Goal: Check status: Check status

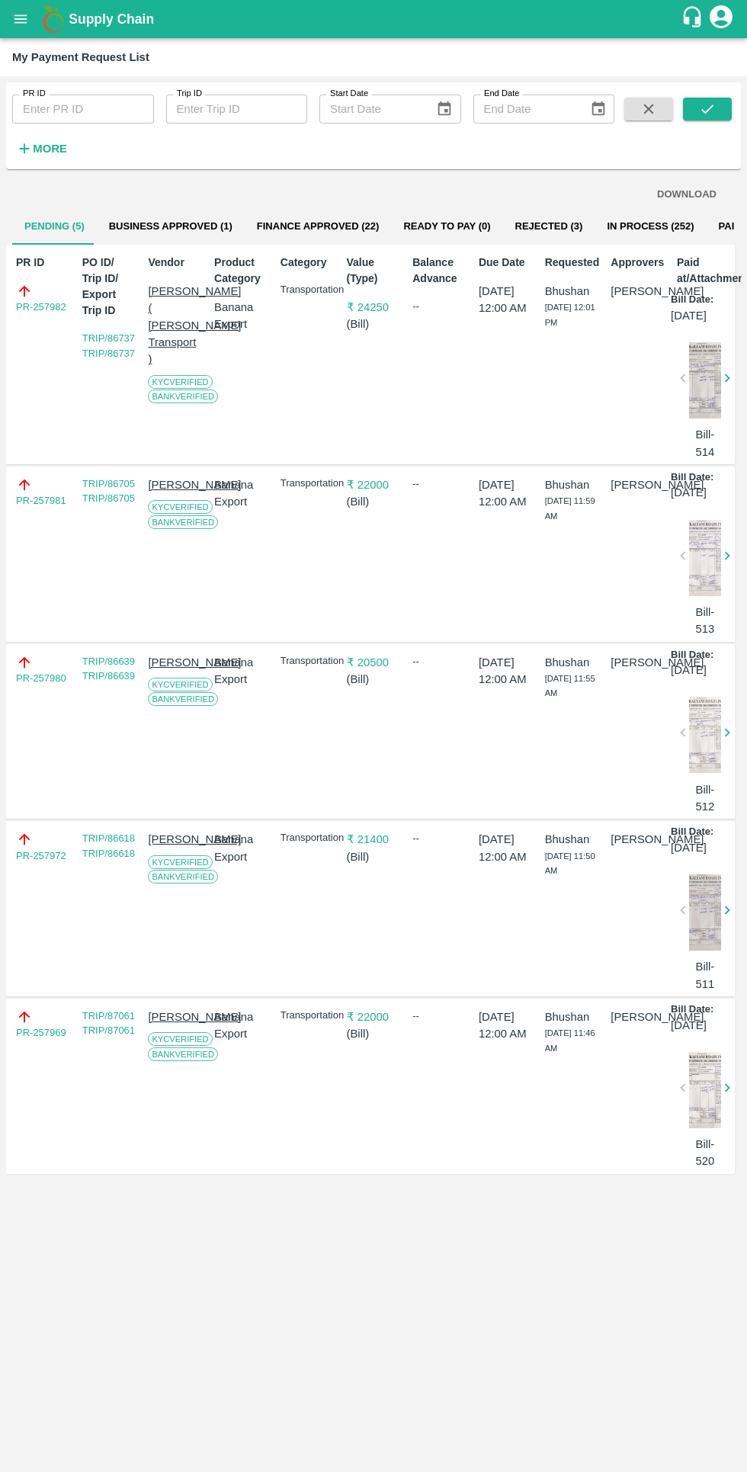
click at [541, 217] on button "Rejected (3)" at bounding box center [549, 226] width 92 height 37
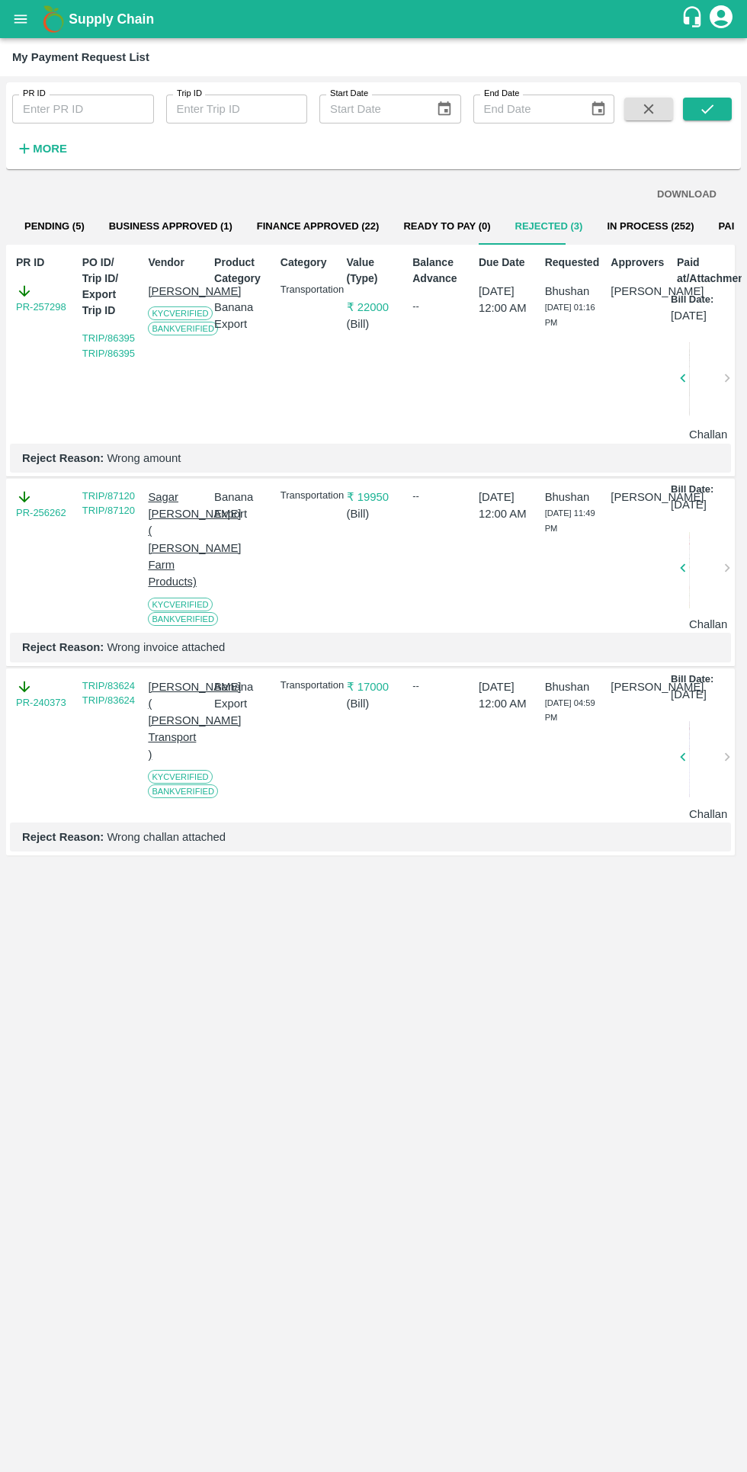
click at [54, 141] on h6 "More" at bounding box center [50, 149] width 34 height 20
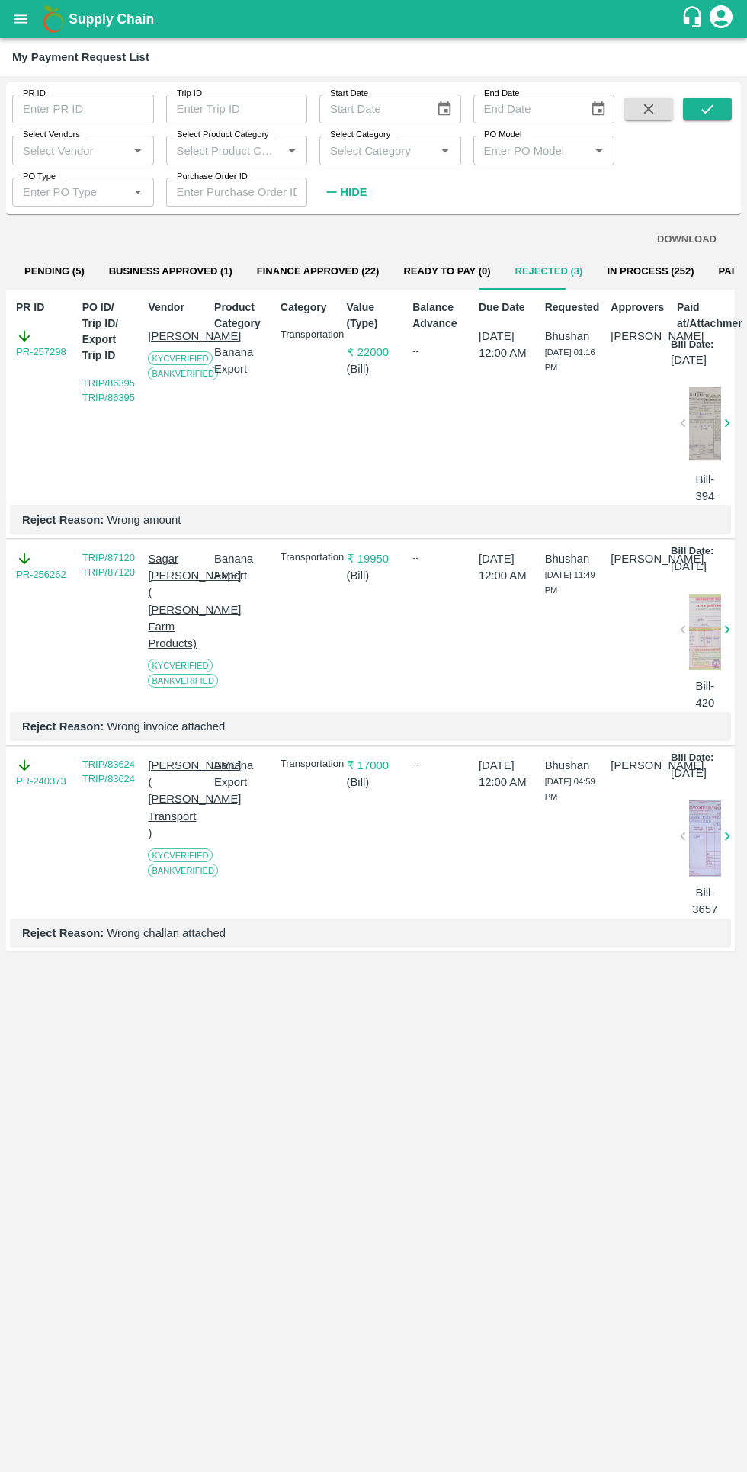
click at [83, 150] on input "Select Vendors" at bounding box center [70, 150] width 107 height 20
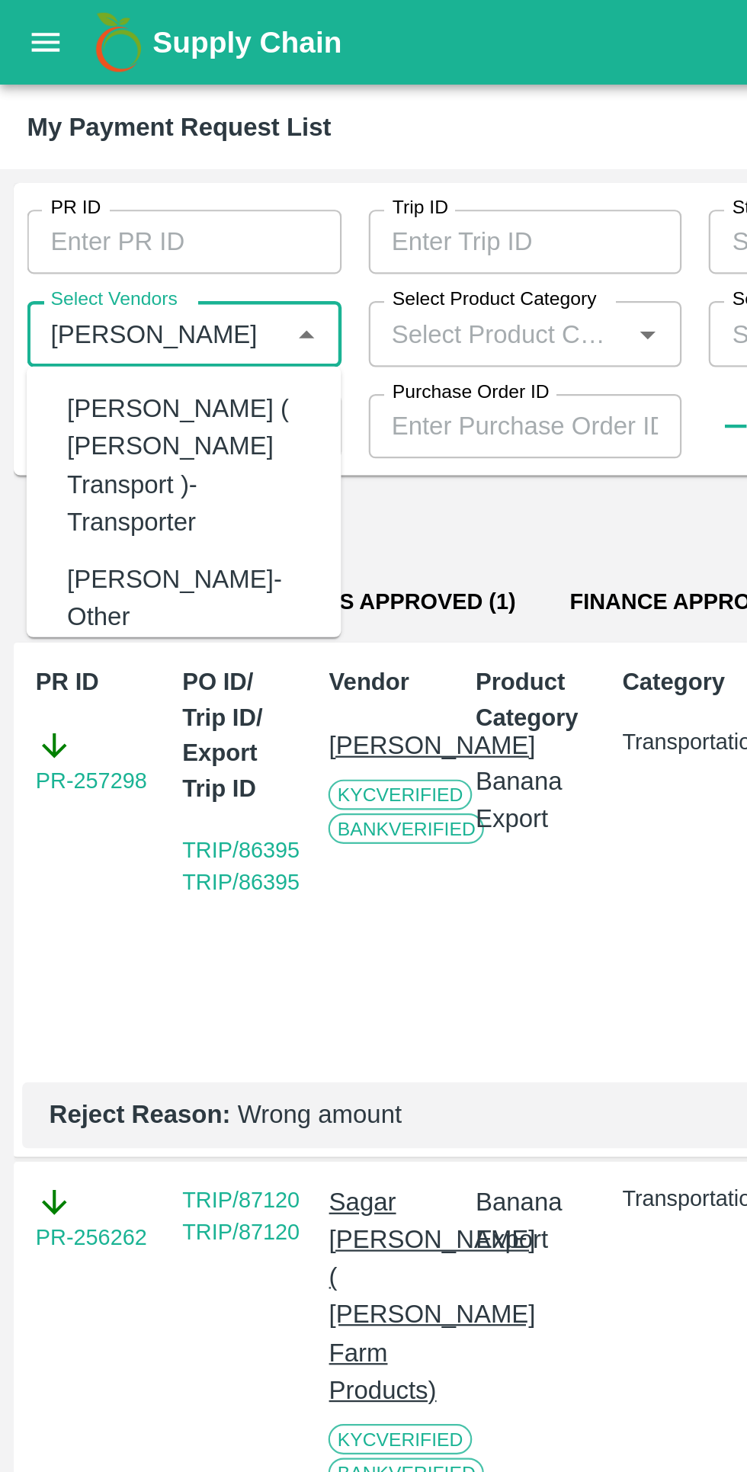
click at [53, 204] on div "[PERSON_NAME] ( [PERSON_NAME] Transport )-Transporter" at bounding box center [85, 210] width 111 height 68
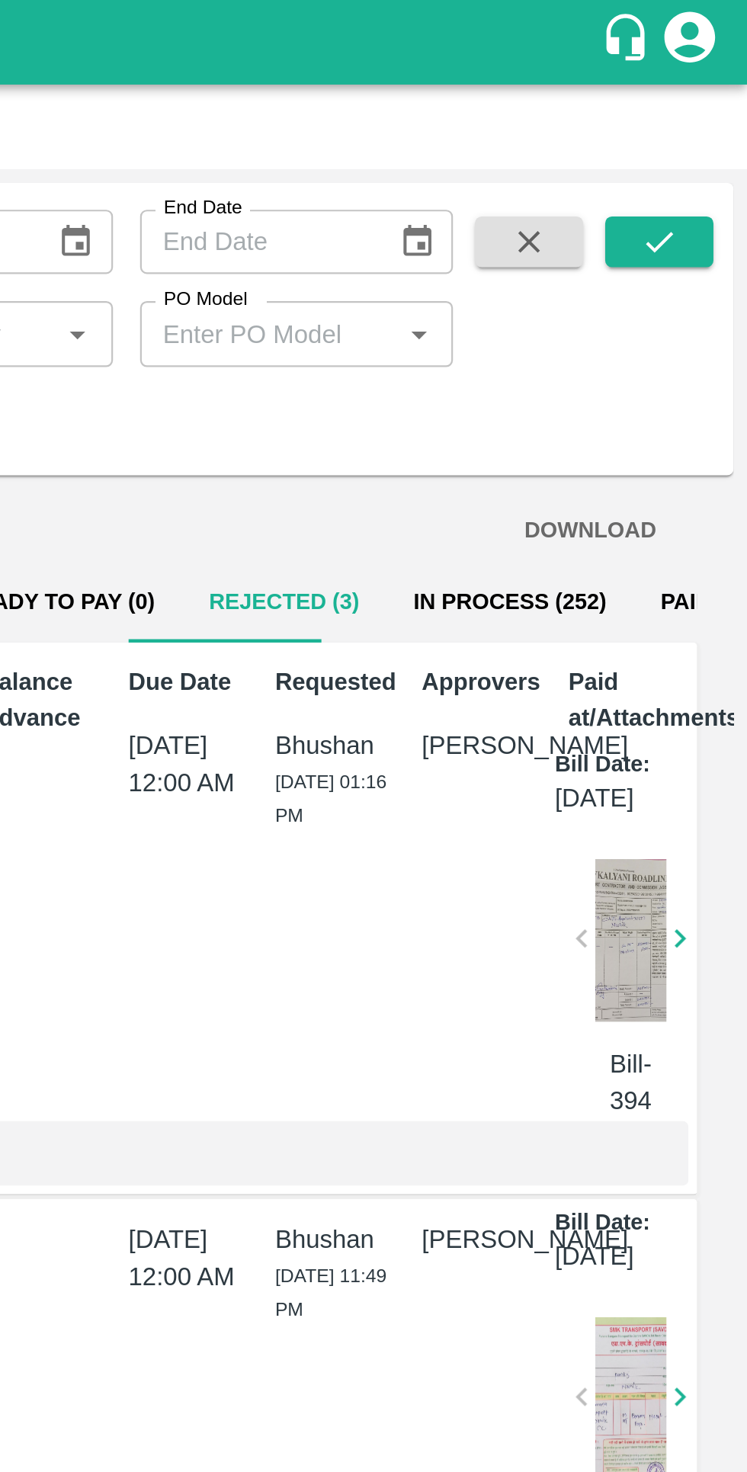
type input "[PERSON_NAME] ( [PERSON_NAME] Transport )-Transporter"
click at [713, 112] on icon "submit" at bounding box center [707, 109] width 17 height 17
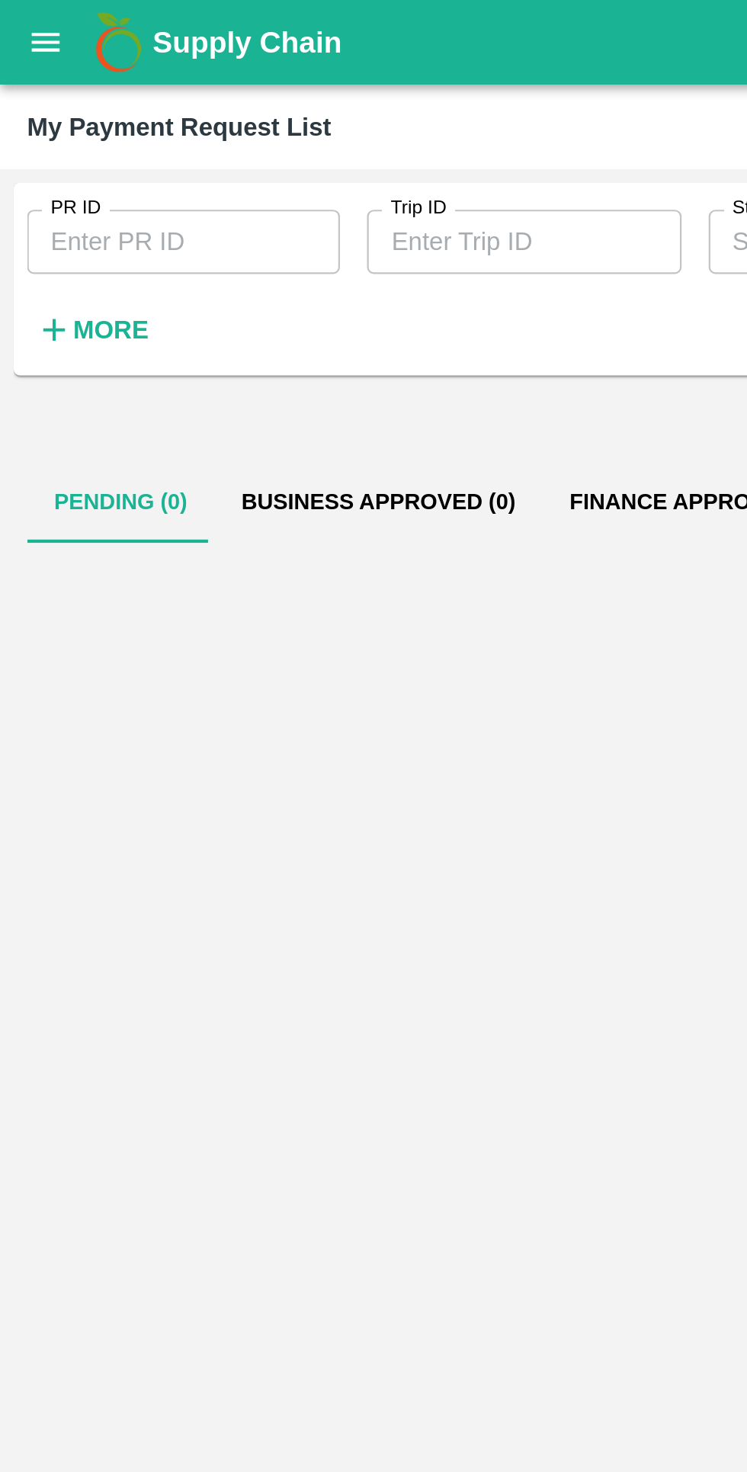
click at [40, 146] on strong "More" at bounding box center [50, 149] width 34 height 12
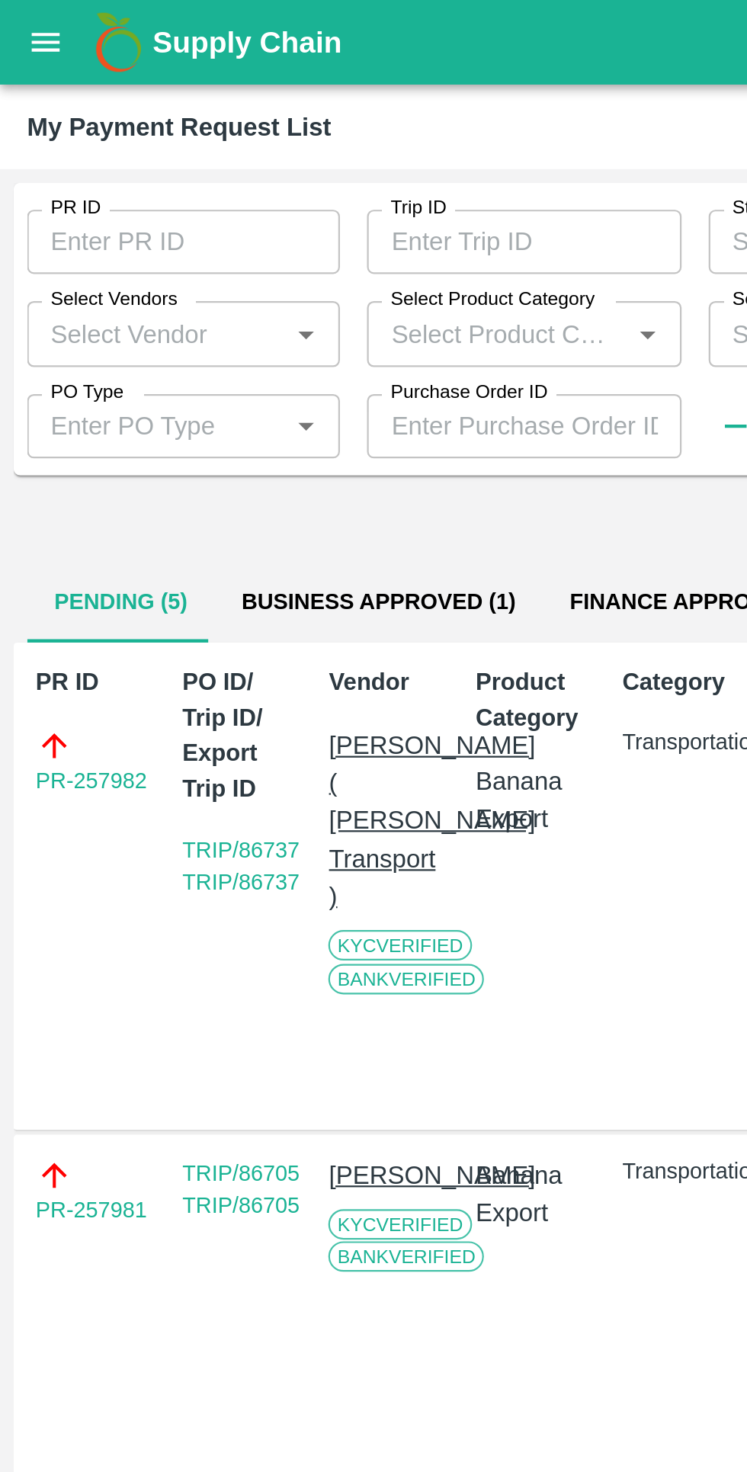
click at [38, 138] on label "Select Vendors" at bounding box center [51, 135] width 57 height 12
click at [38, 140] on input "Select Vendors" at bounding box center [70, 150] width 107 height 20
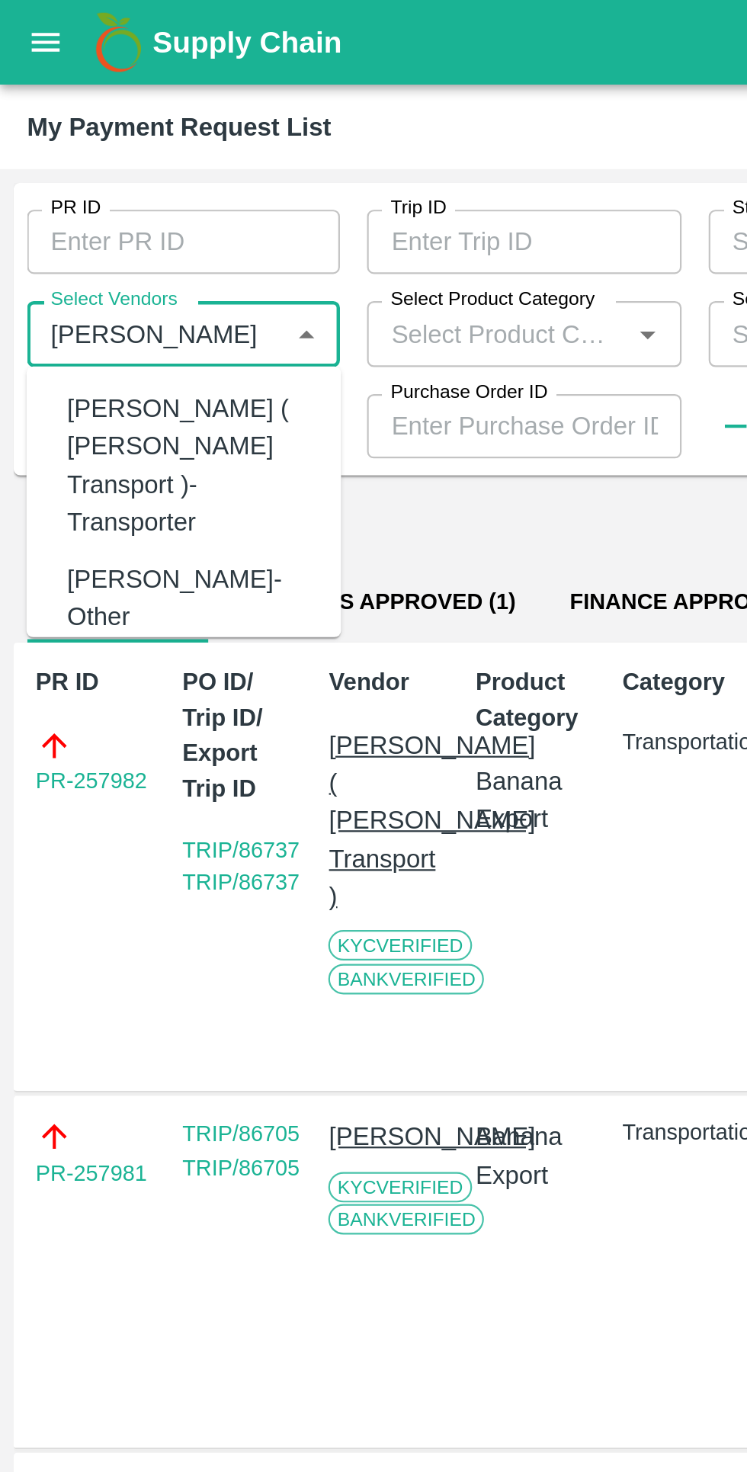
click at [91, 229] on div "[PERSON_NAME] ( [PERSON_NAME] Transport )-Transporter" at bounding box center [83, 210] width 142 height 77
type input "[PERSON_NAME] ( [PERSON_NAME] Transport )-Transporter"
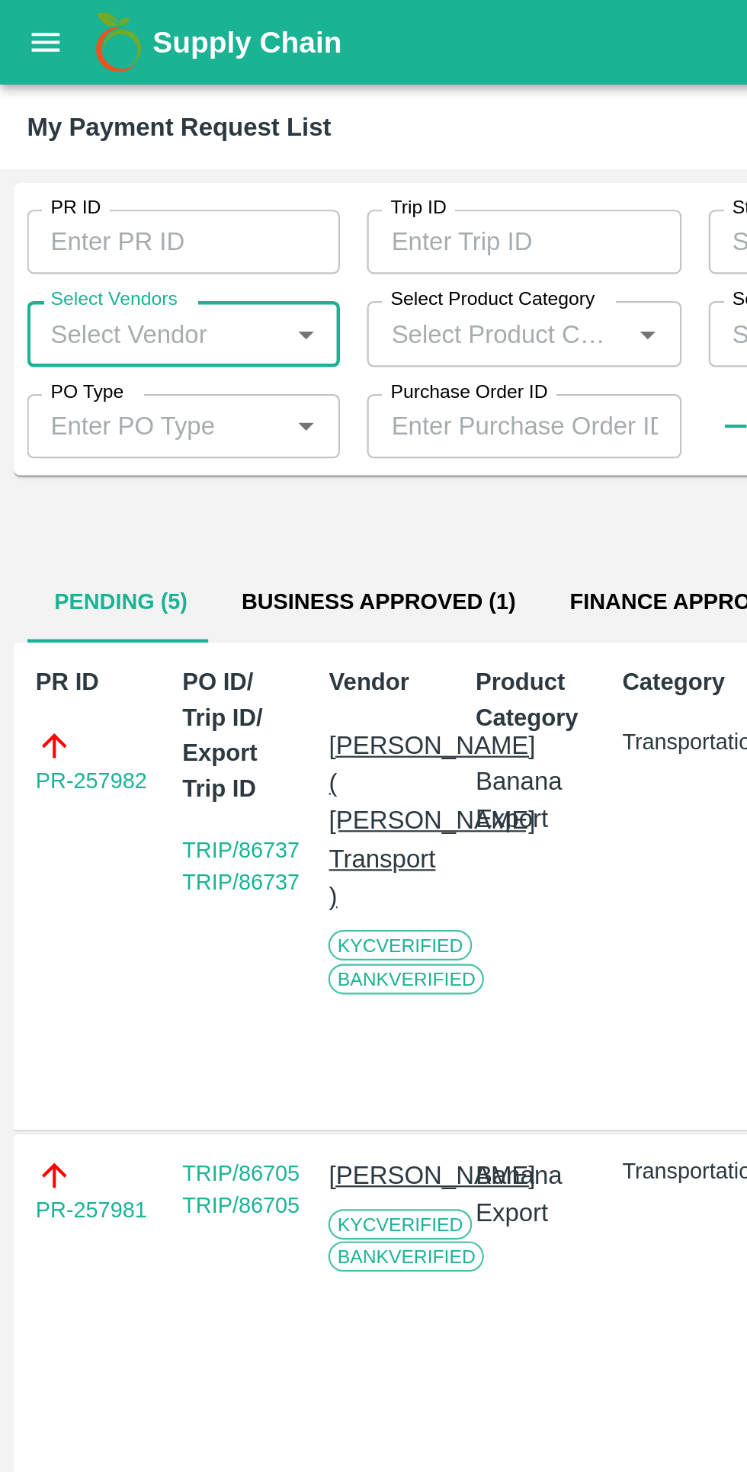
click at [85, 156] on input "Select Vendors" at bounding box center [70, 150] width 107 height 20
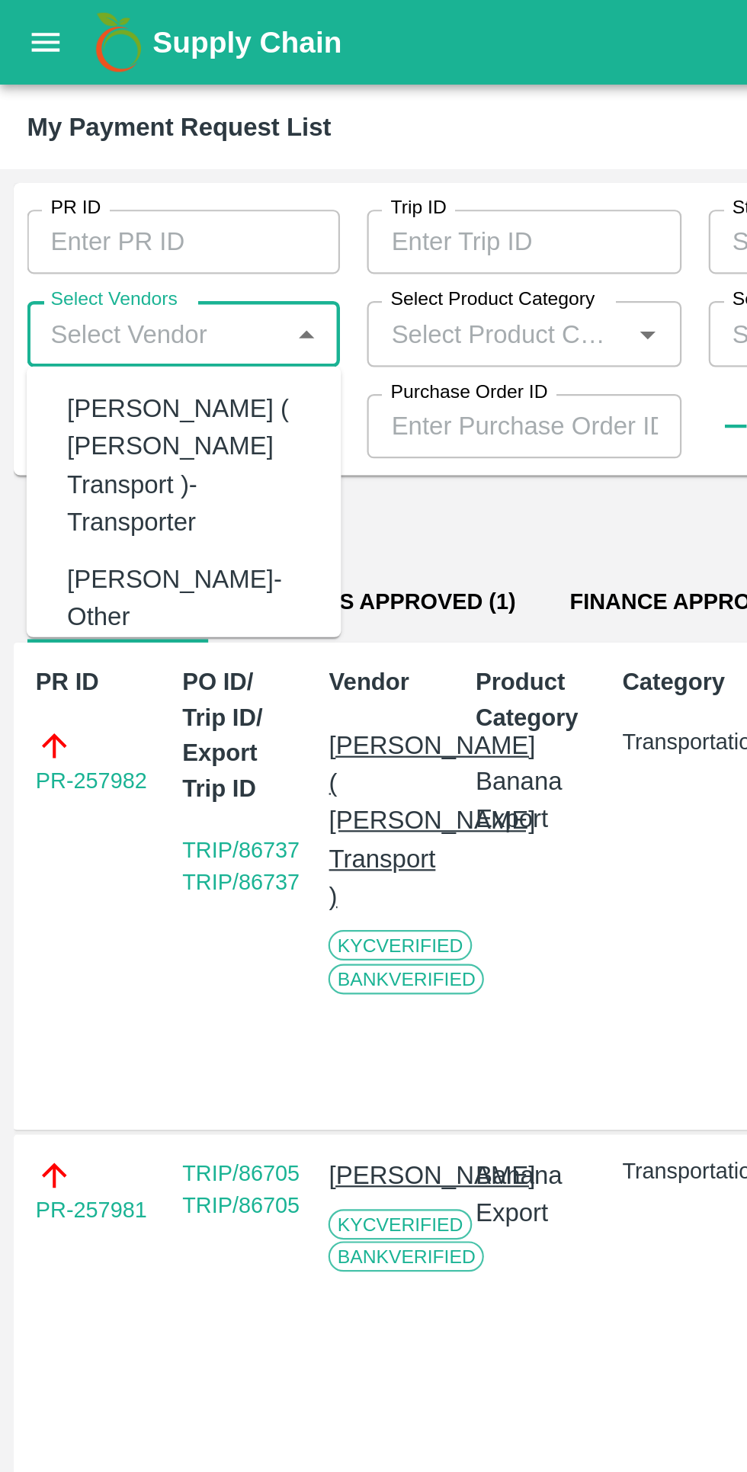
click at [79, 196] on div "[PERSON_NAME] ( [PERSON_NAME] Transport )-Transporter" at bounding box center [85, 210] width 111 height 68
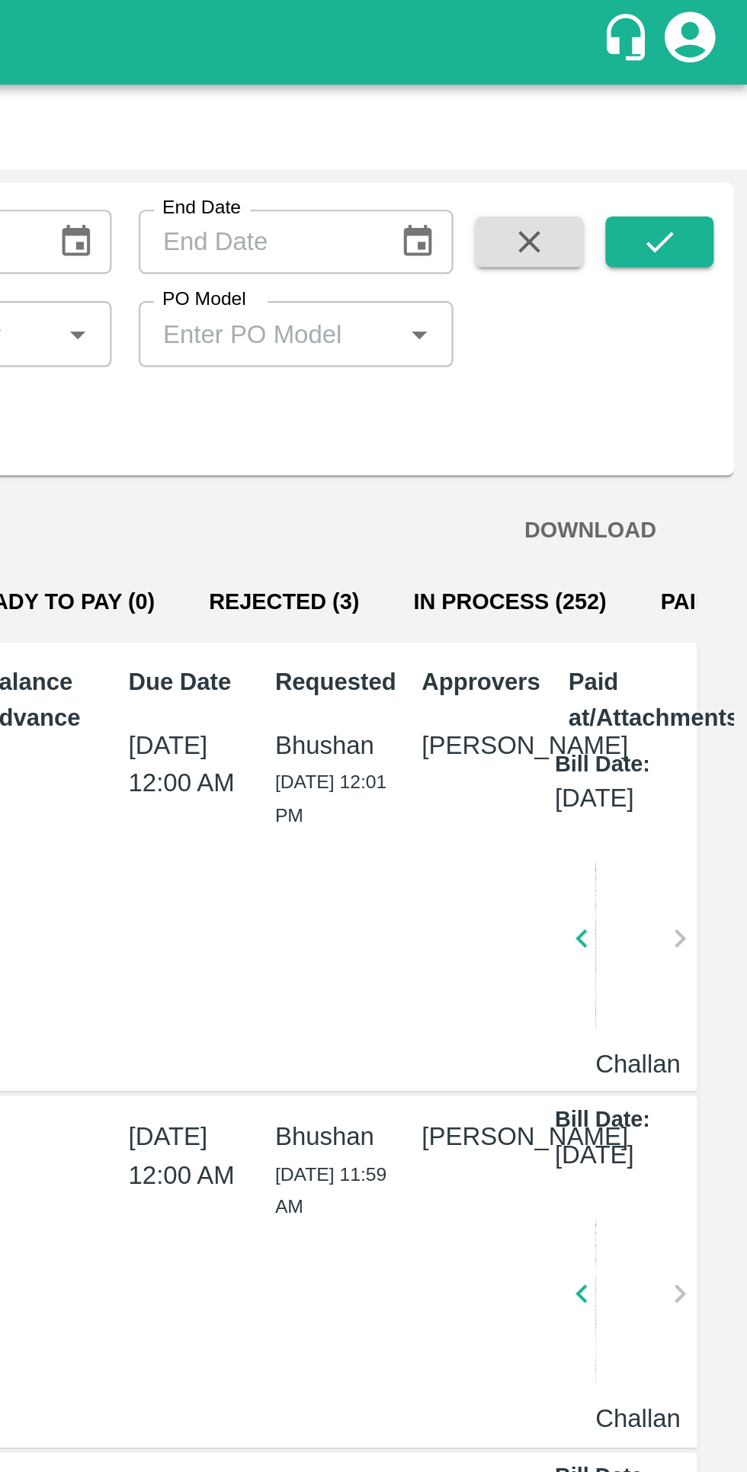
type input "[PERSON_NAME] ( [PERSON_NAME] Transport )-Transporter"
click at [710, 100] on button "submit" at bounding box center [707, 109] width 49 height 23
